Goal: Information Seeking & Learning: Learn about a topic

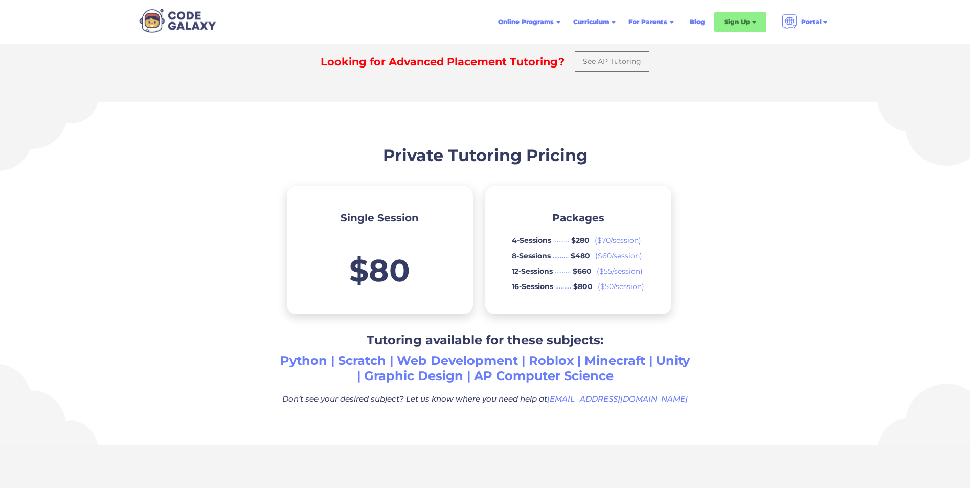
scroll to position [460, 0]
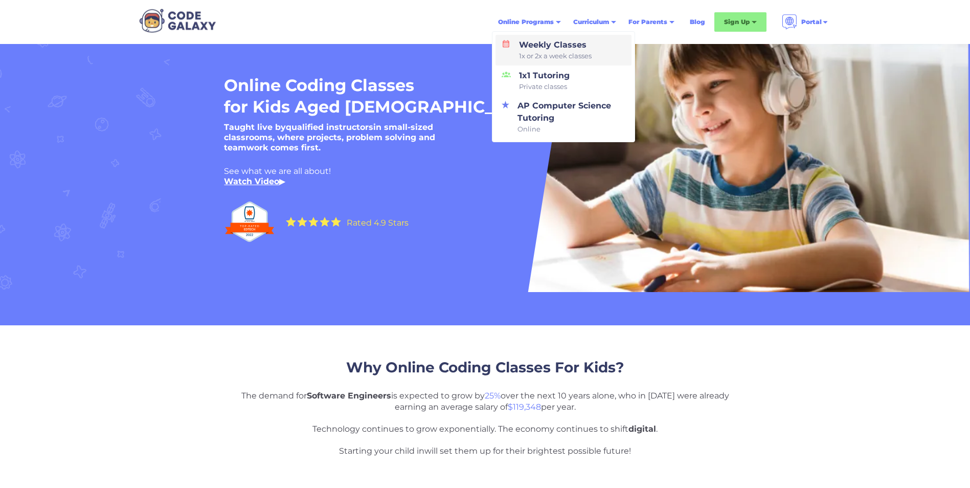
click at [485, 58] on span "1x or 2x a week classes" at bounding box center [555, 56] width 73 height 10
click at [485, 88] on span "Private classes" at bounding box center [544, 87] width 51 height 10
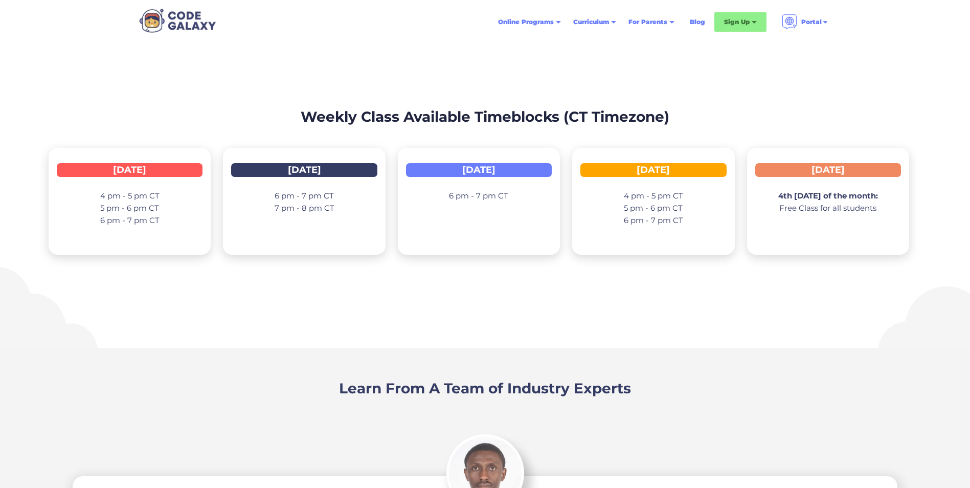
scroll to position [1432, 0]
